Goal: Manage account settings

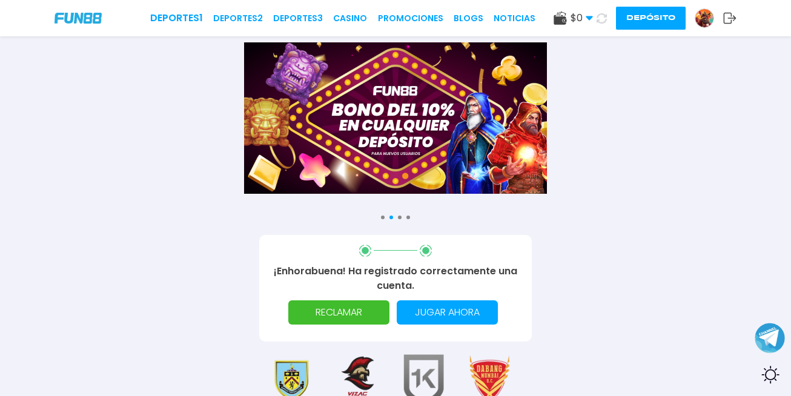
click at [703, 21] on img at bounding box center [705, 18] width 18 height 18
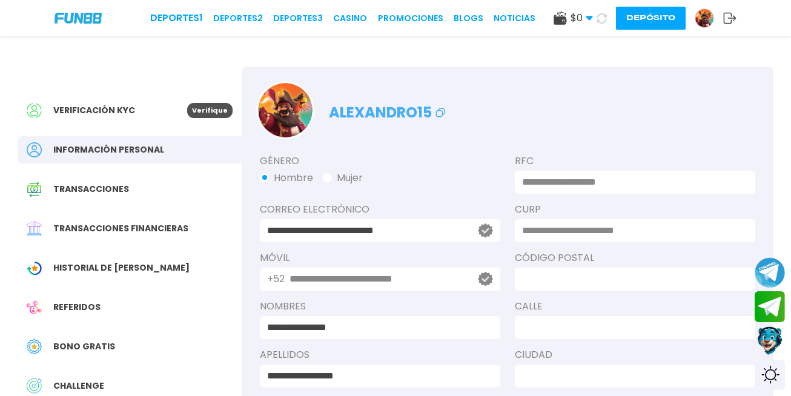
click at [730, 19] on icon at bounding box center [729, 18] width 13 height 12
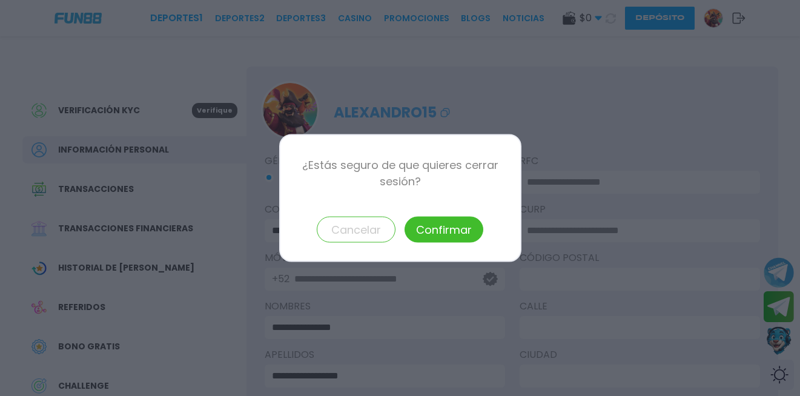
click at [440, 227] on button "Confirmar" at bounding box center [444, 230] width 79 height 26
